Goal: Information Seeking & Learning: Understand process/instructions

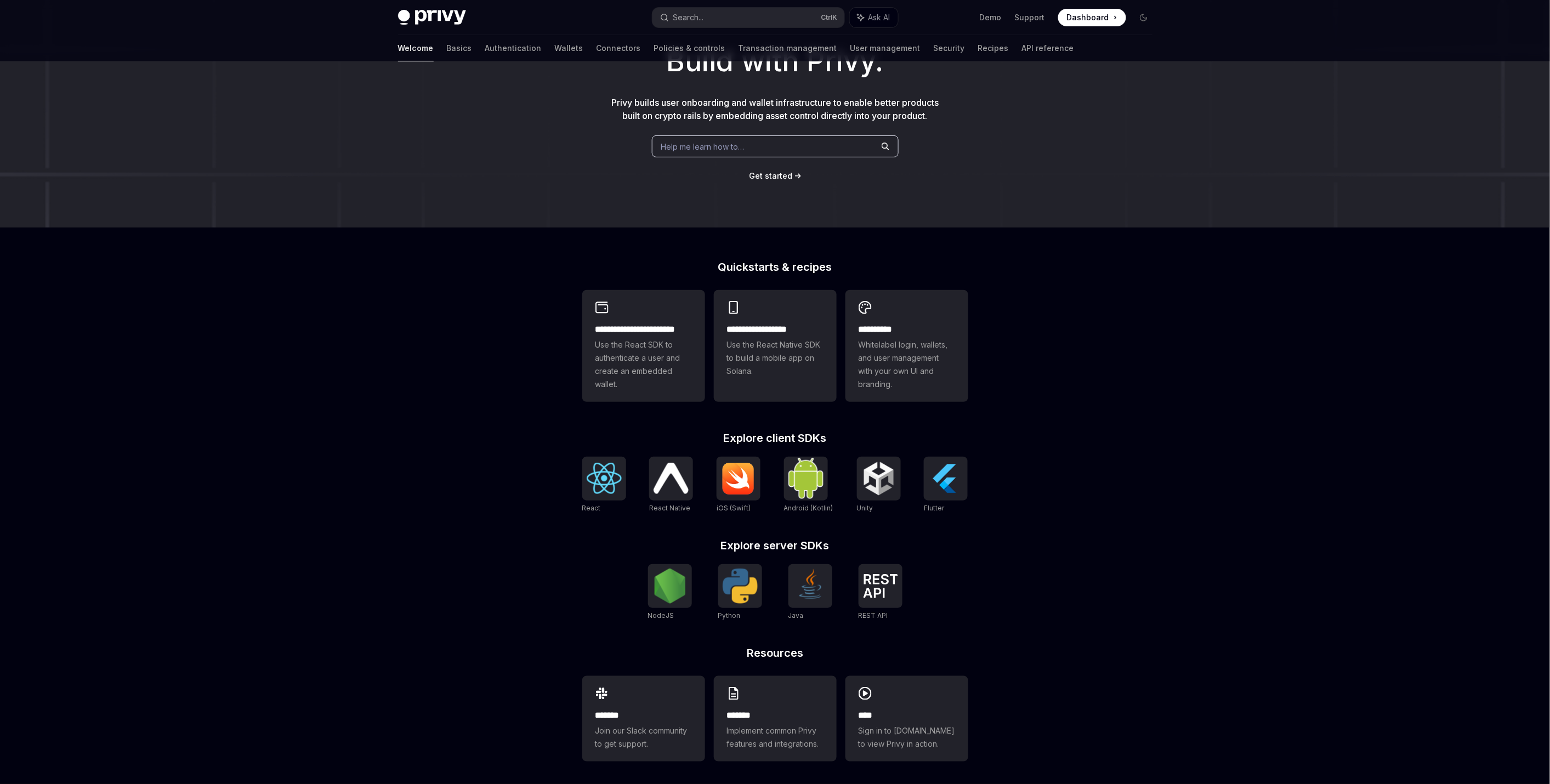
scroll to position [88, 0]
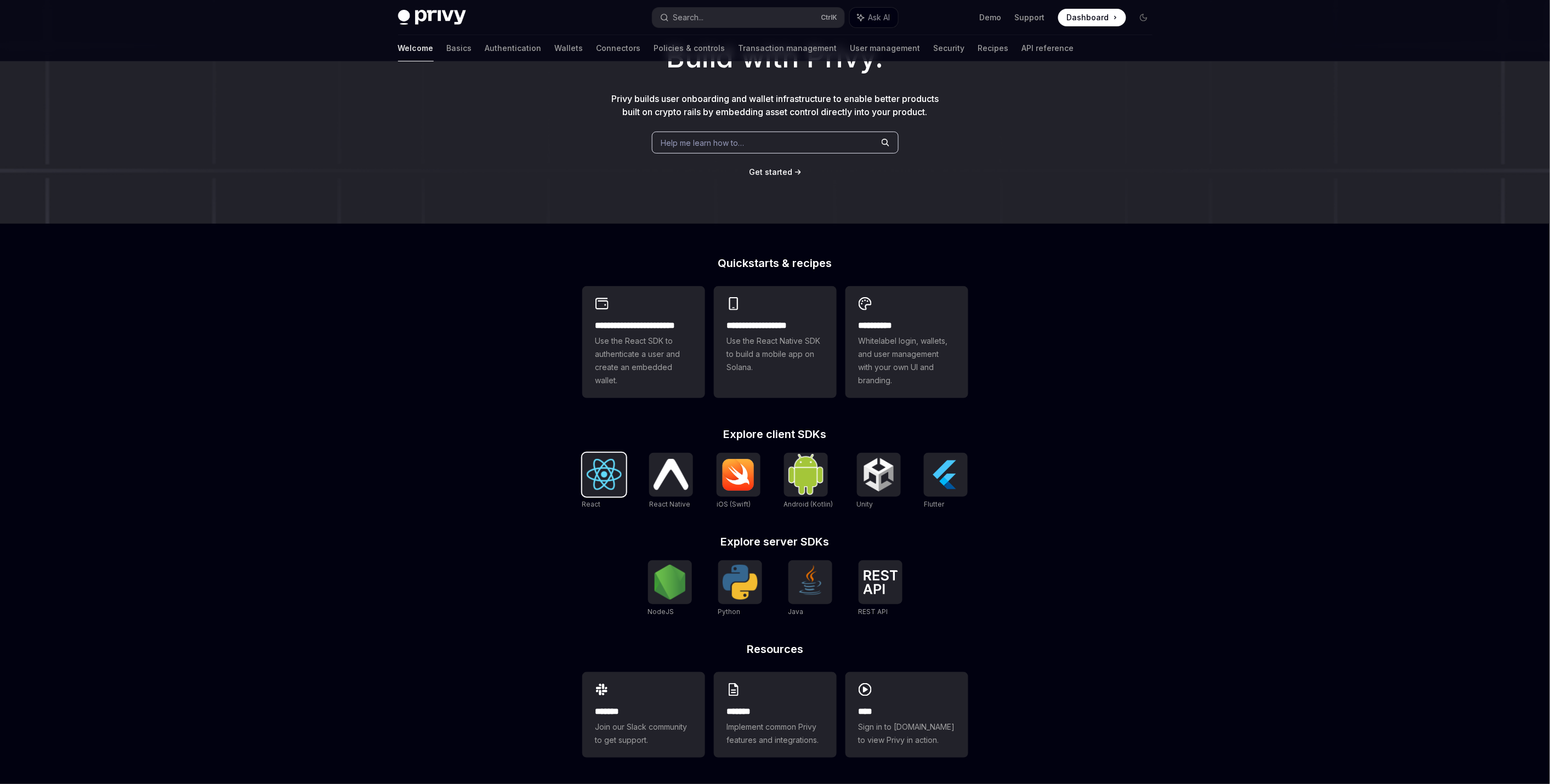
click at [602, 480] on img at bounding box center [604, 475] width 35 height 31
click at [883, 591] on img at bounding box center [880, 582] width 35 height 24
type textarea "*"
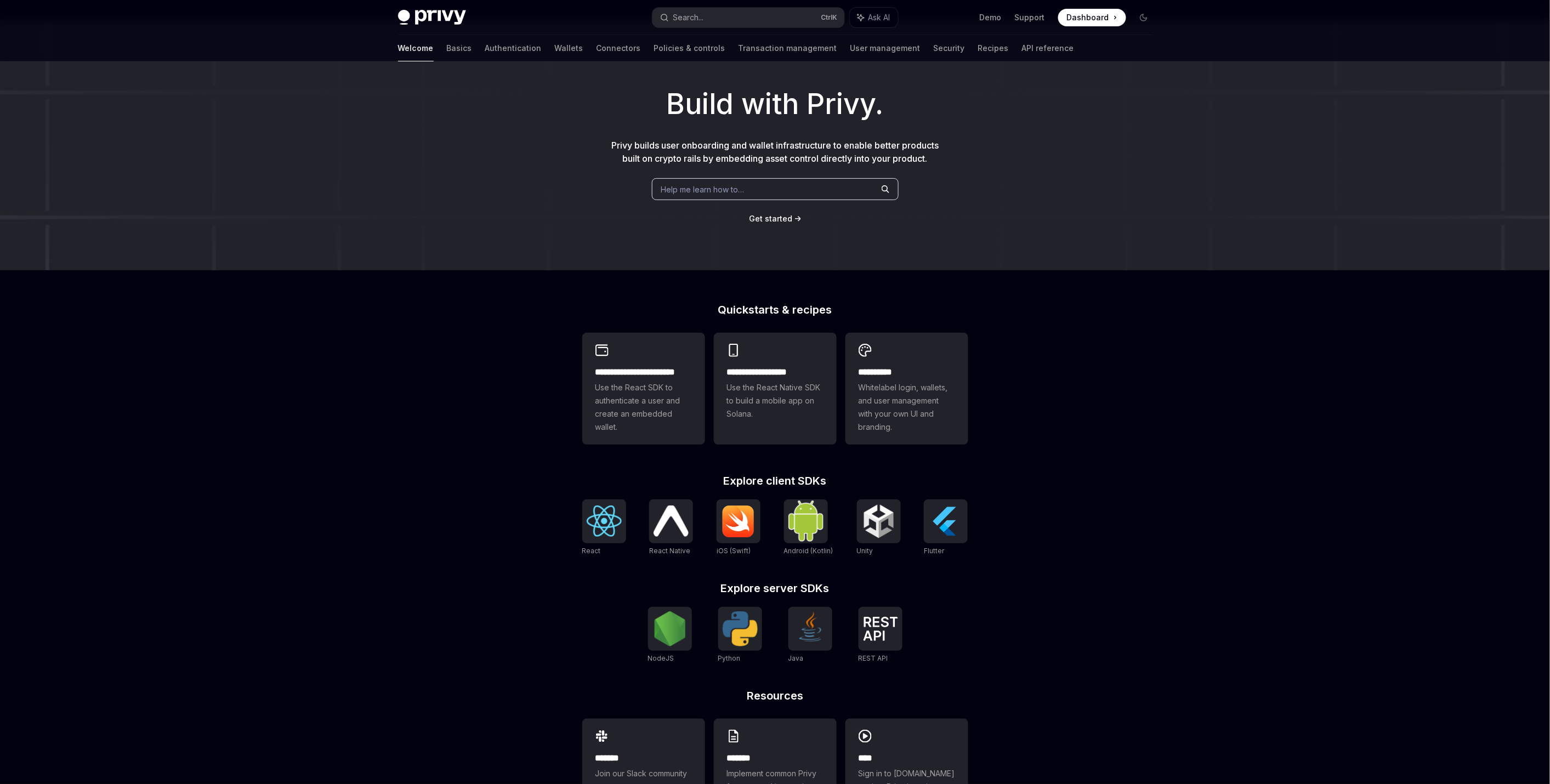
scroll to position [0, 0]
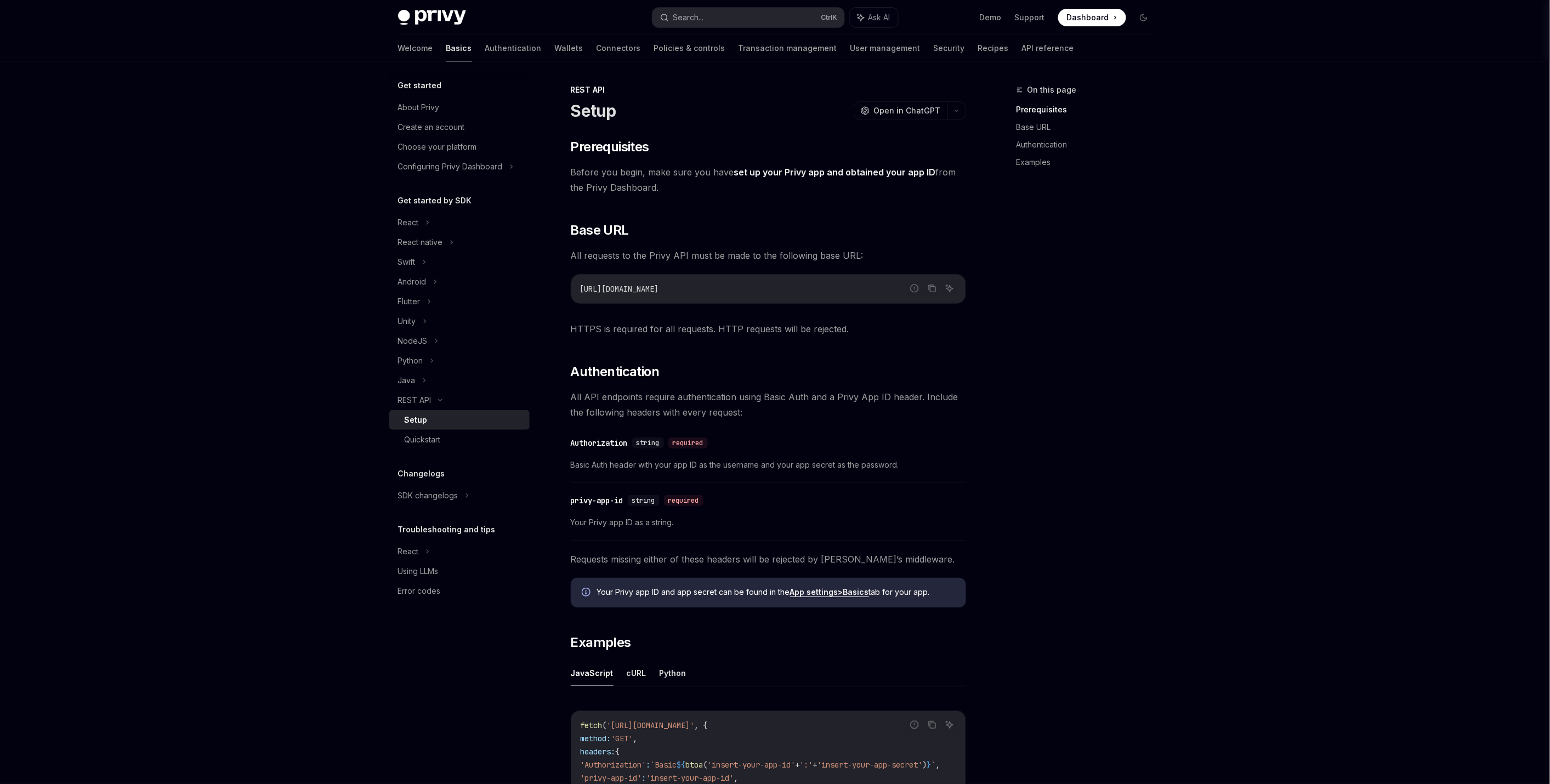
drag, startPoint x: 766, startPoint y: 448, endPoint x: 764, endPoint y: 454, distance: 6.3
